Goal: Information Seeking & Learning: Learn about a topic

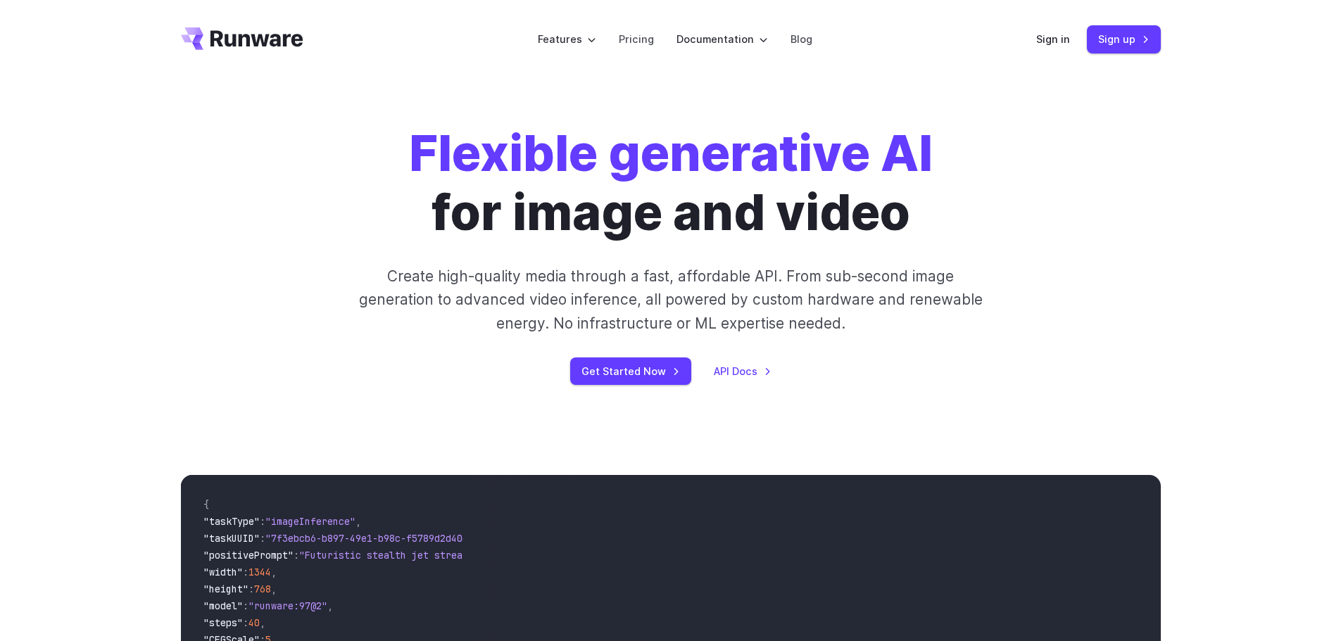
click at [1214, 278] on div "Flexible generative AI for image and video Create high-quality media through a …" at bounding box center [670, 254] width 1341 height 351
click at [630, 37] on link "Pricing" at bounding box center [636, 39] width 35 height 16
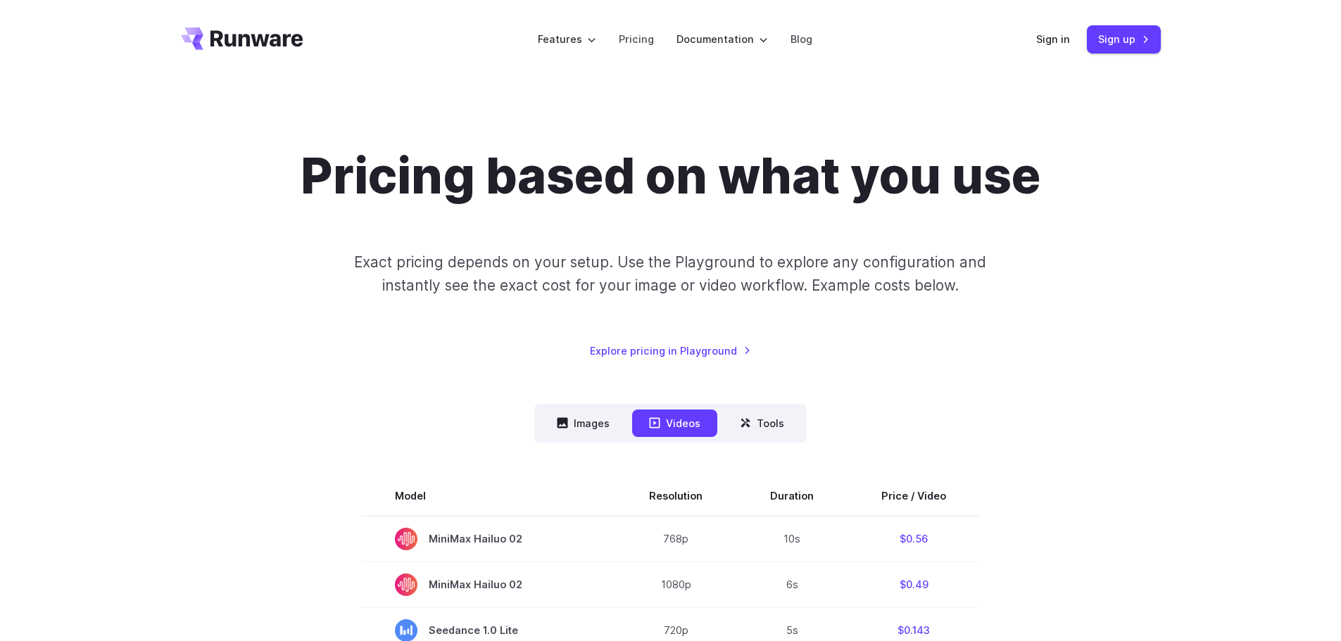
click at [1091, 357] on div "Pricing based on what you use Exact pricing depends on your setup. Use the Play…" at bounding box center [671, 252] width 980 height 213
click at [599, 434] on button "Images" at bounding box center [583, 423] width 87 height 27
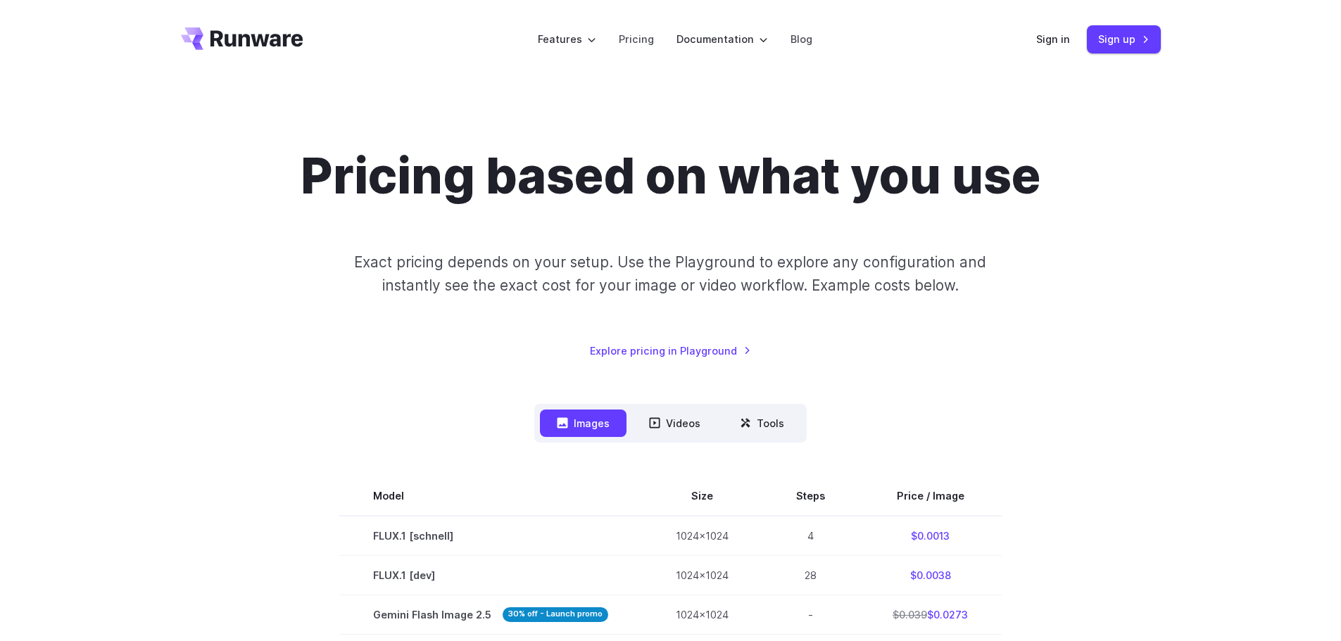
click at [672, 408] on nav "Images Videos Tools ****** ****** *****" at bounding box center [670, 423] width 273 height 39
click at [669, 418] on button "Videos" at bounding box center [674, 423] width 85 height 27
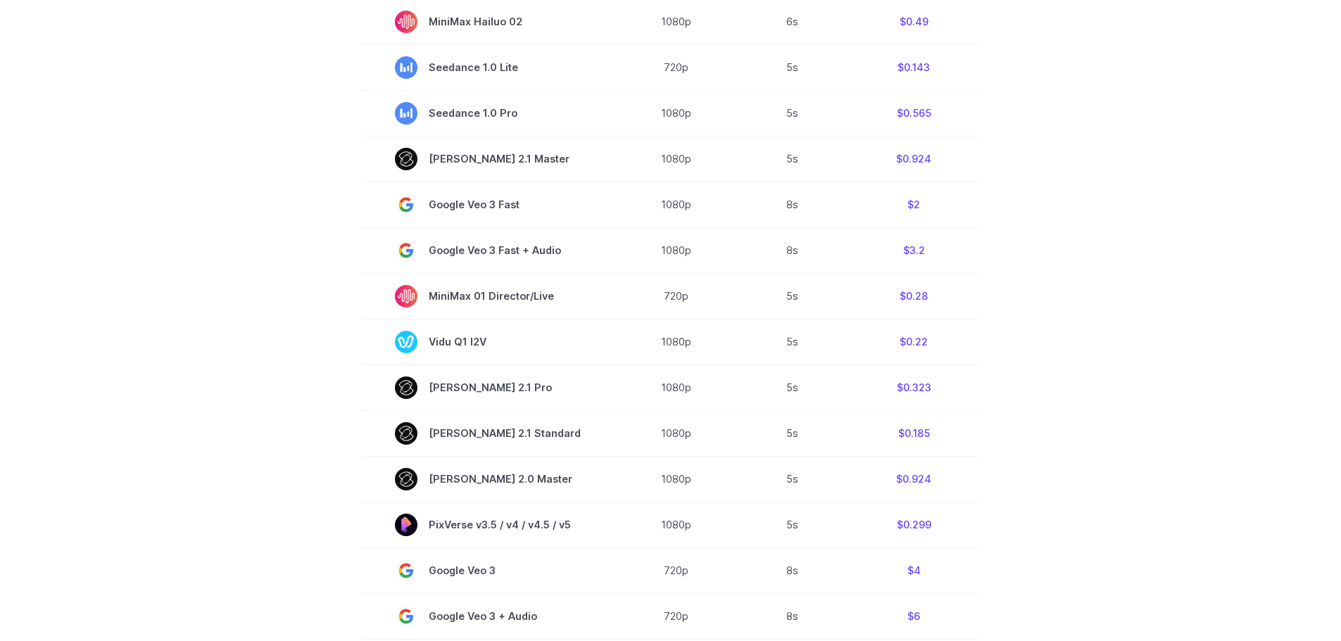
scroll to position [211, 0]
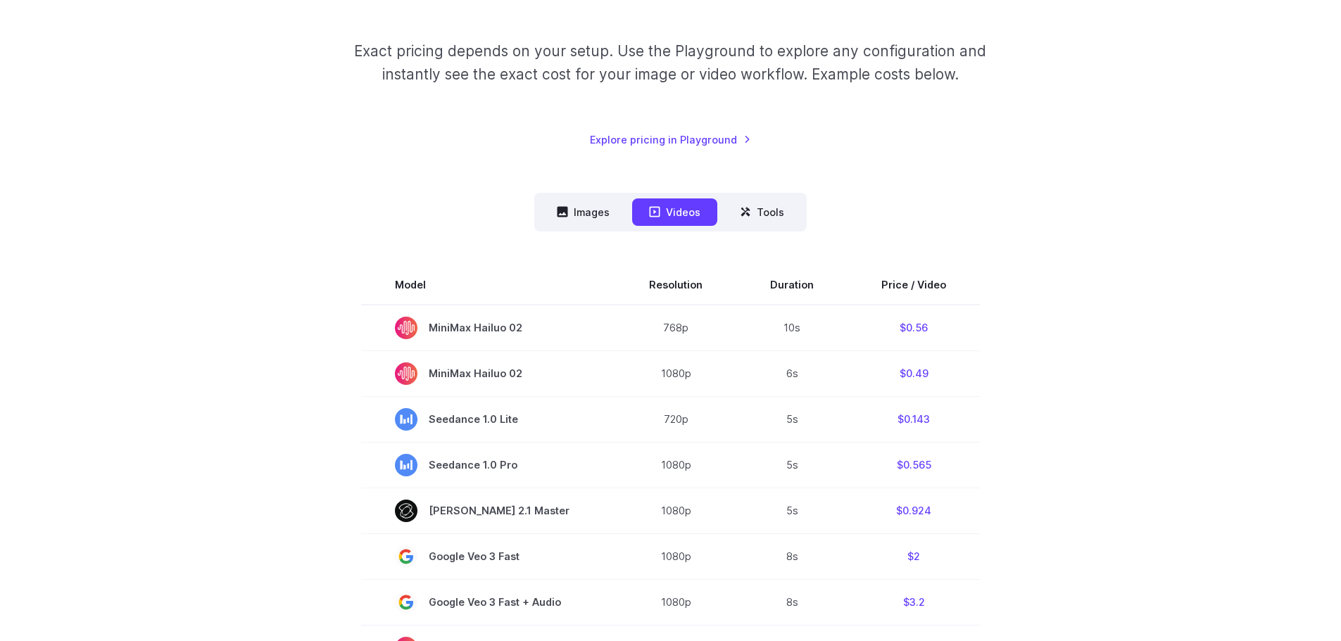
click at [592, 218] on button "Images" at bounding box center [583, 212] width 87 height 27
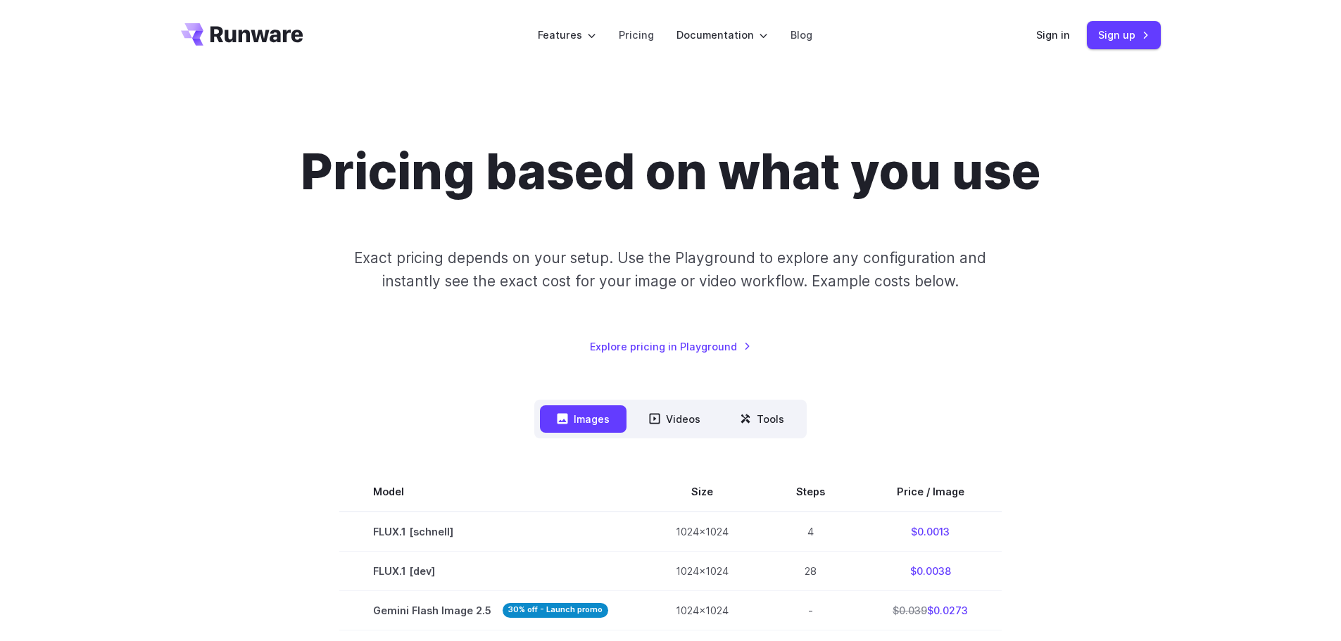
scroll to position [0, 0]
